Goal: Task Accomplishment & Management: Use online tool/utility

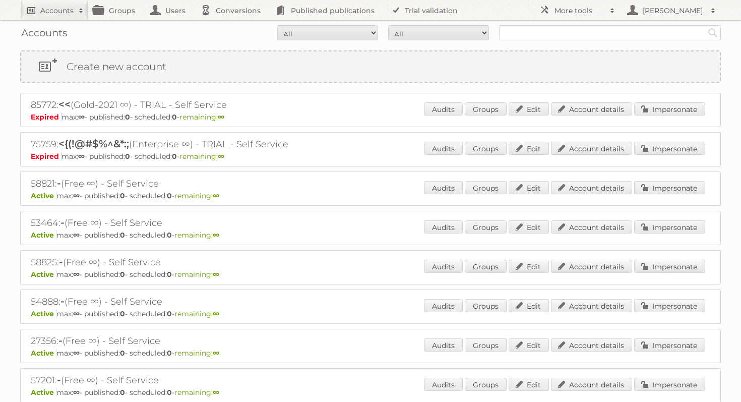
click at [63, 13] on h2 "Accounts" at bounding box center [56, 11] width 33 height 10
type input"] "sealey tools"
click at [232, 26] on input "Search" at bounding box center [239, 33] width 15 height 15
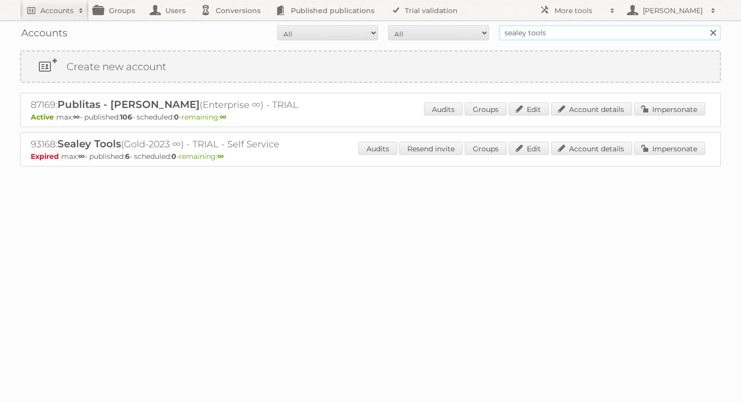
click at [540, 32] on input "sealey tools" at bounding box center [610, 32] width 222 height 15
type input "sealey"
click at [705, 25] on input "Search" at bounding box center [712, 32] width 15 height 15
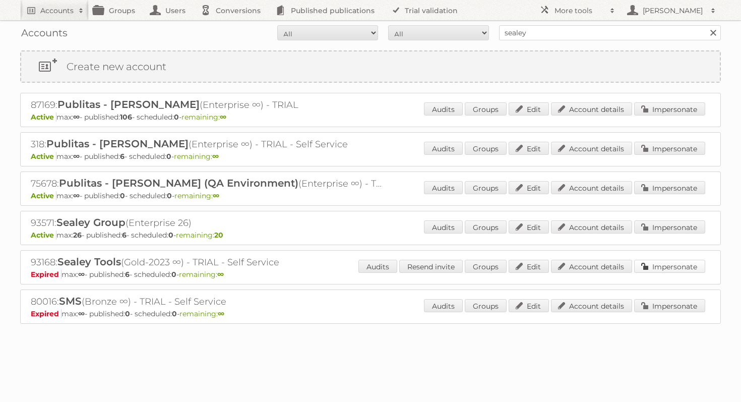
click at [662, 261] on link "Impersonate" at bounding box center [669, 266] width 71 height 13
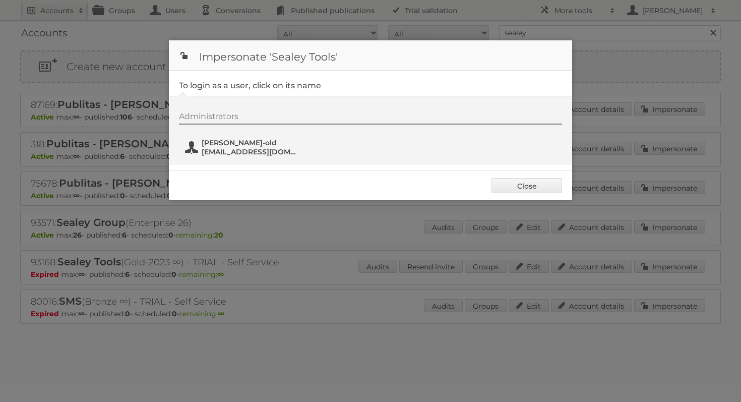
click at [257, 147] on span "Aiden Hailstone-old" at bounding box center [251, 142] width 98 height 9
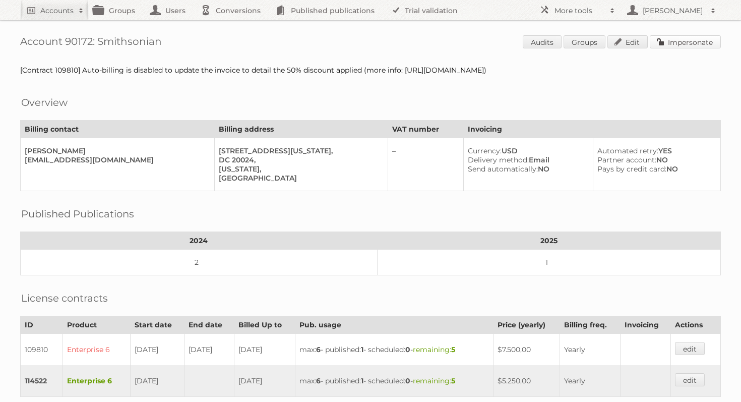
click at [700, 45] on link "Impersonate" at bounding box center [685, 41] width 71 height 13
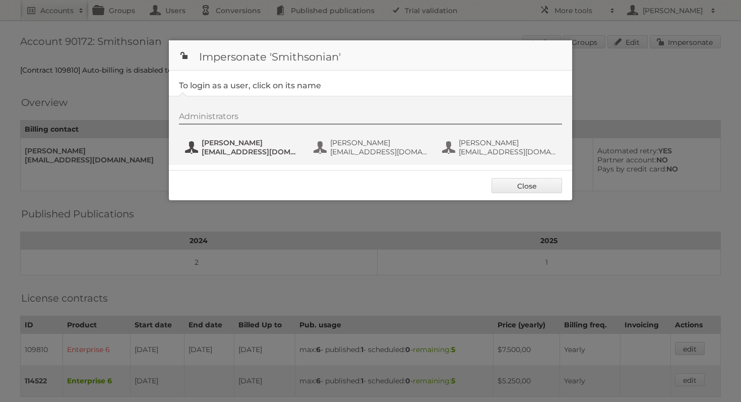
click at [224, 146] on span "[PERSON_NAME]" at bounding box center [251, 142] width 98 height 9
